Goal: Task Accomplishment & Management: Manage account settings

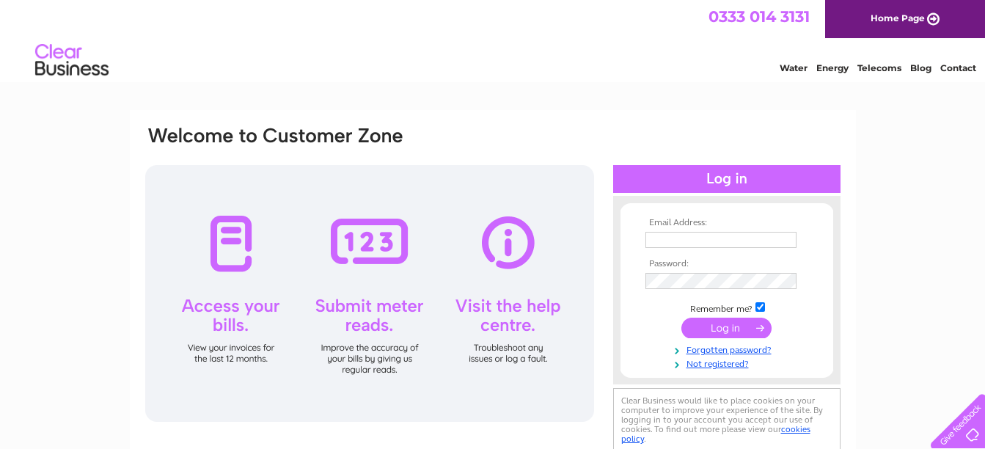
type input "[EMAIL_ADDRESS][DOMAIN_NAME]"
click at [719, 326] on input "submit" at bounding box center [726, 328] width 90 height 21
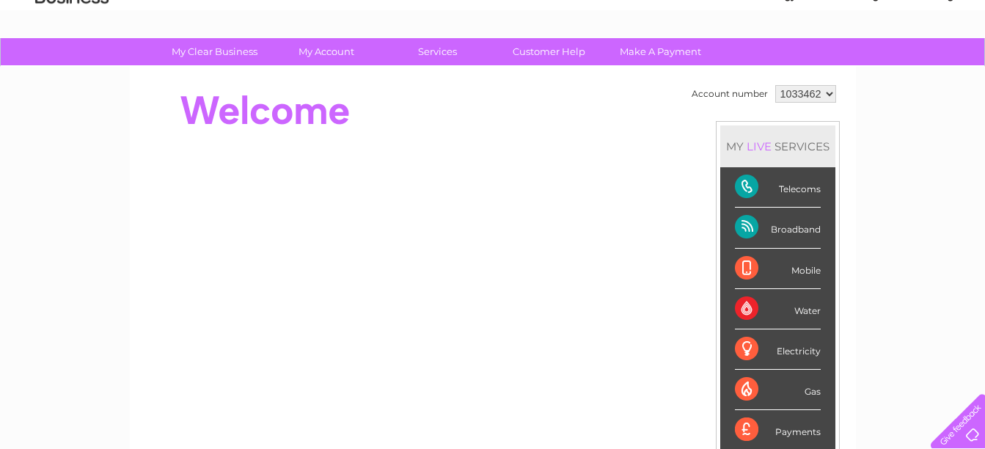
scroll to position [56, 0]
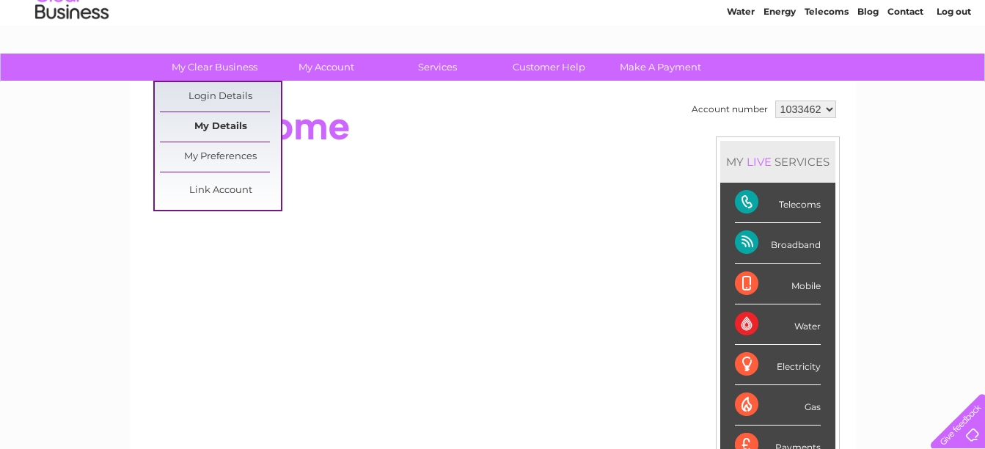
click at [221, 128] on link "My Details" at bounding box center [220, 126] width 121 height 29
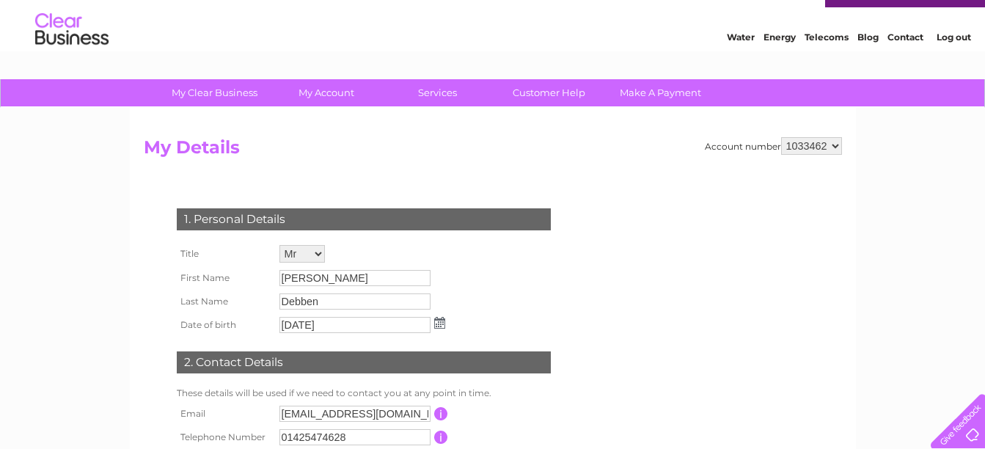
scroll to position [29, 0]
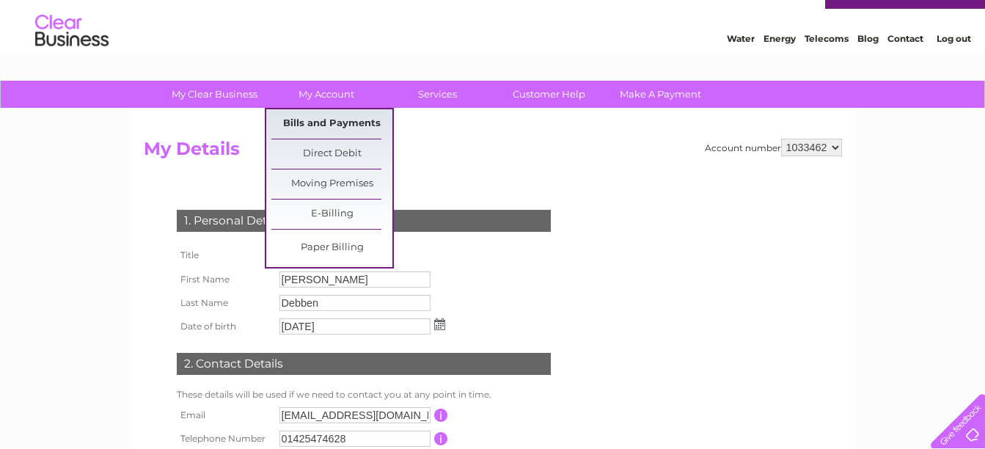
click at [337, 122] on link "Bills and Payments" at bounding box center [331, 123] width 121 height 29
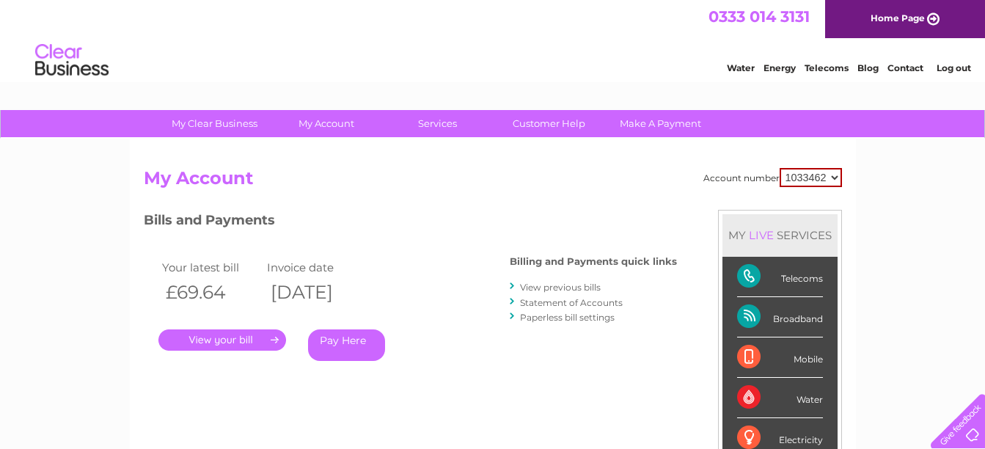
click at [822, 65] on link "Telecoms" at bounding box center [826, 67] width 44 height 11
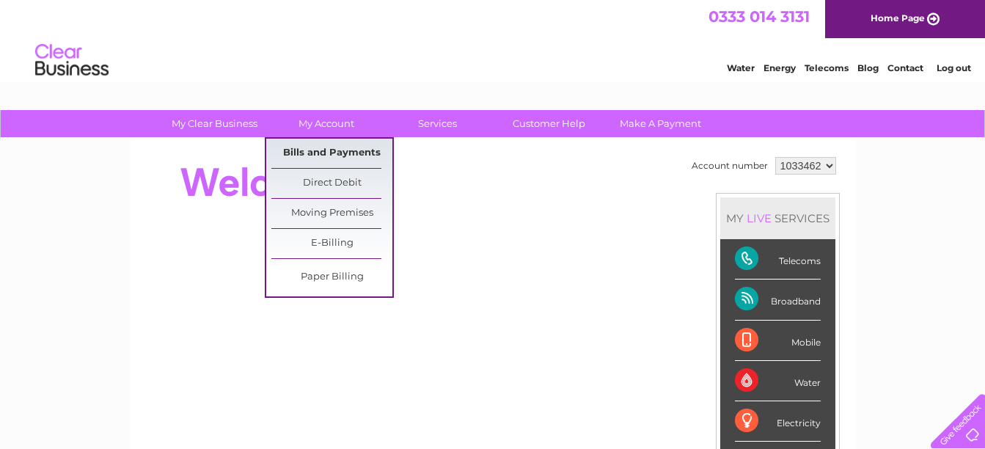
click at [319, 150] on link "Bills and Payments" at bounding box center [331, 153] width 121 height 29
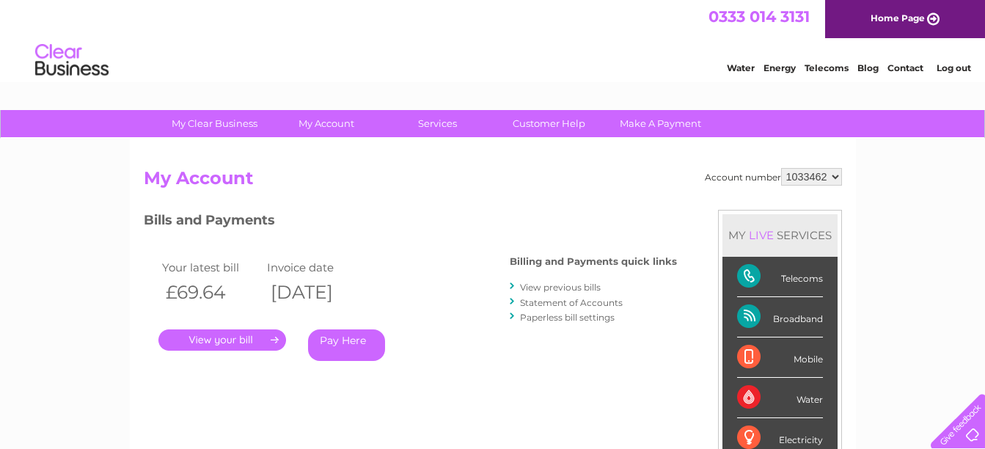
click at [232, 340] on link "." at bounding box center [222, 339] width 128 height 21
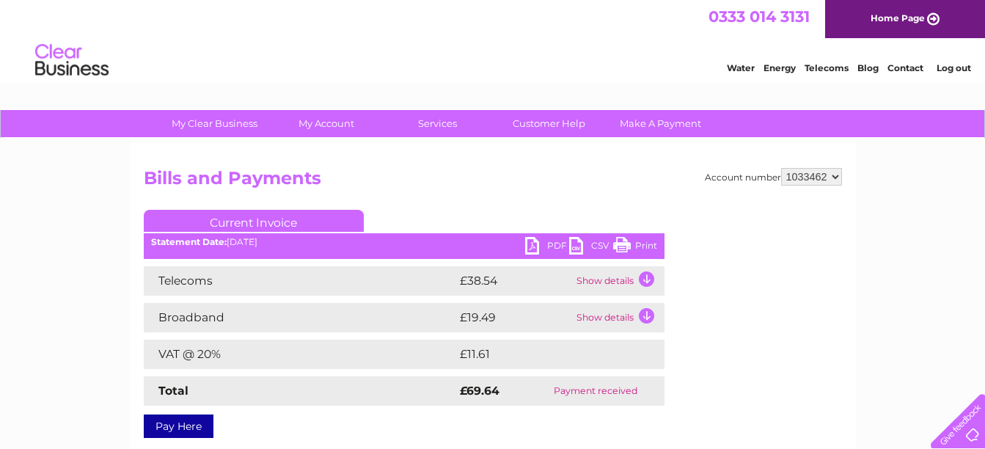
click at [648, 281] on td "Show details" at bounding box center [619, 280] width 92 height 29
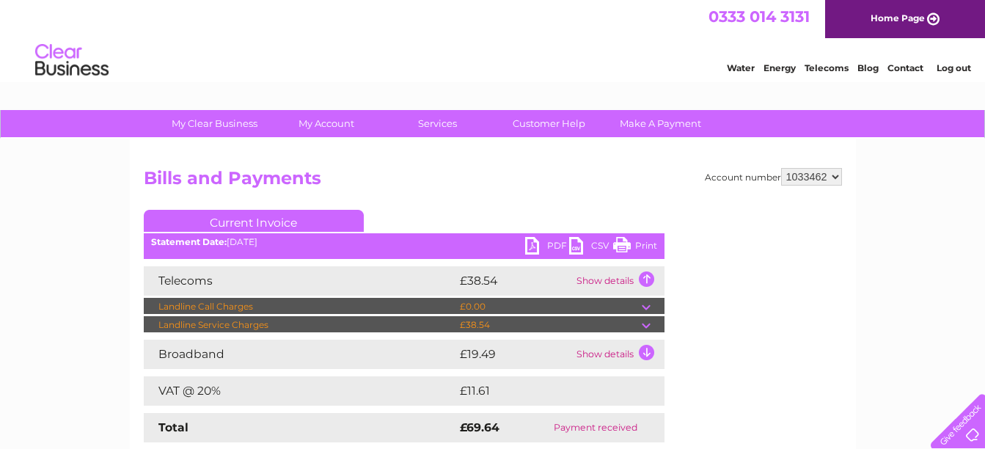
click at [959, 63] on link "Log out" at bounding box center [953, 67] width 34 height 11
